Goal: Information Seeking & Learning: Learn about a topic

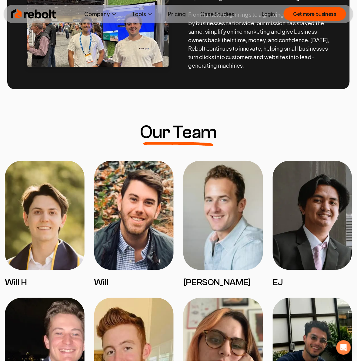
scroll to position [190, 0]
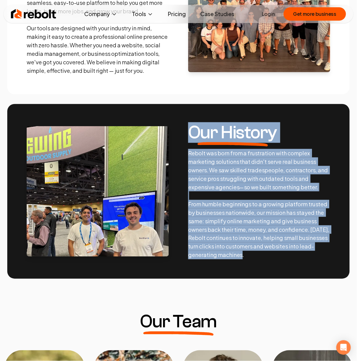
drag, startPoint x: 248, startPoint y: 256, endPoint x: 187, endPoint y: 138, distance: 132.2
click at [187, 138] on section "Our History Rebolt was born from a frustration with complex marketing solutions…" at bounding box center [178, 191] width 343 height 175
copy div "Our History Rebolt was born from a frustration with complex marketing solutions…"
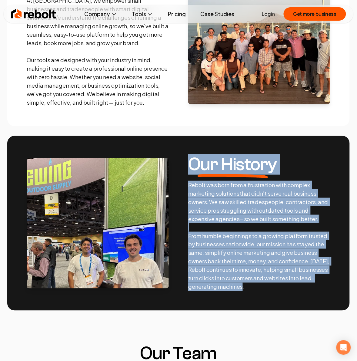
scroll to position [114, 0]
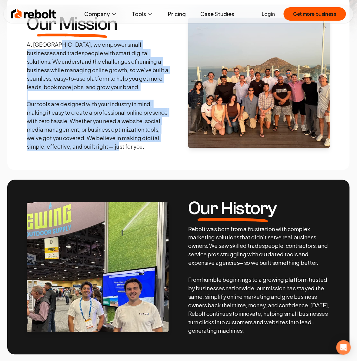
drag, startPoint x: 153, startPoint y: 149, endPoint x: 52, endPoint y: 45, distance: 144.8
click at [52, 45] on p "At Rebolt, we empower small businesses and tradespeople with smart digital solu…" at bounding box center [98, 95] width 142 height 110
copy p "we empower small businesses and tradespeople with smart digital solutions. We u…"
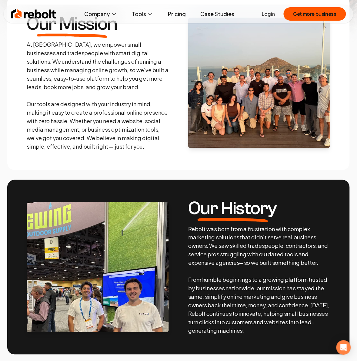
click at [202, 171] on div "Our Mission At Rebolt, we empower small businesses and tradespeople with smart …" at bounding box center [178, 175] width 357 height 369
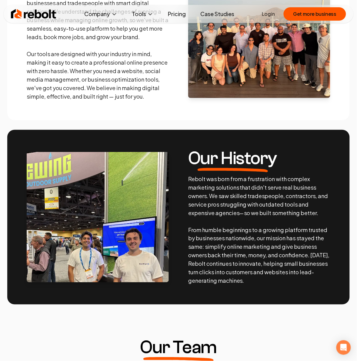
scroll to position [0, 0]
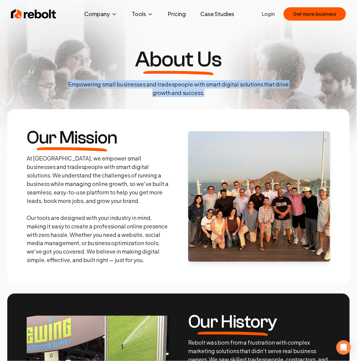
drag, startPoint x: 212, startPoint y: 93, endPoint x: 59, endPoint y: 83, distance: 154.1
click at [59, 83] on div "About Us Empowering small businesses and tradespeople with smart digital soluti…" at bounding box center [179, 73] width 240 height 49
copy p "Empowering small businesses and tradespeople with smart digital solutions that …"
